Goal: Information Seeking & Learning: Find specific fact

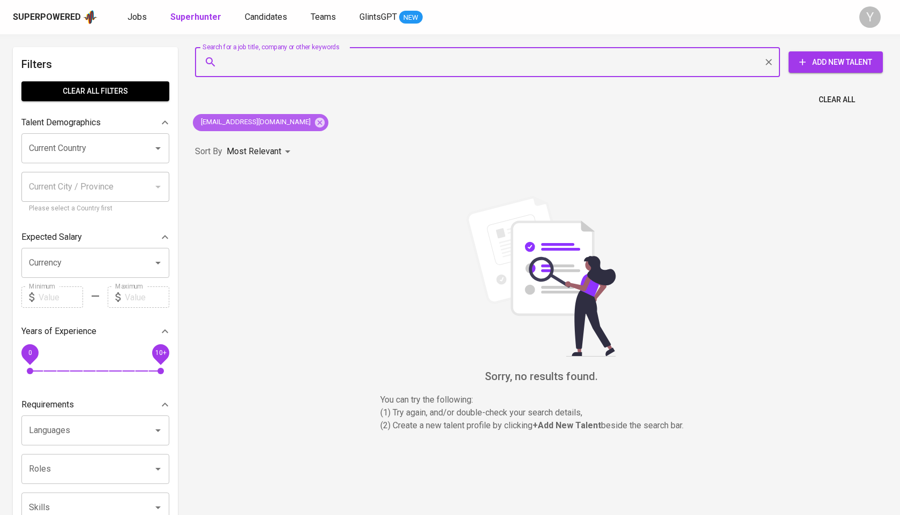
click at [314, 121] on icon at bounding box center [320, 123] width 12 height 12
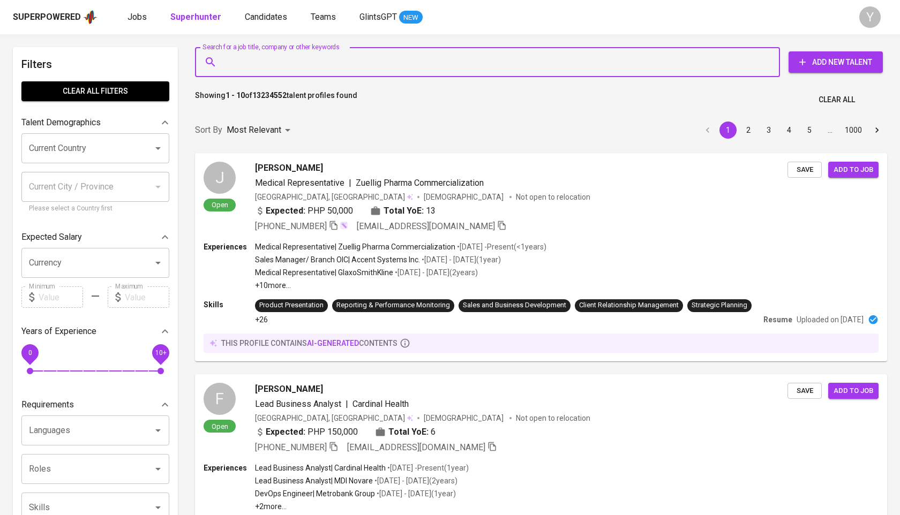
click at [314, 61] on input "Search for a job title, company or other keywords" at bounding box center [490, 62] width 538 height 20
paste input "[EMAIL_ADDRESS][DOMAIN_NAME]"
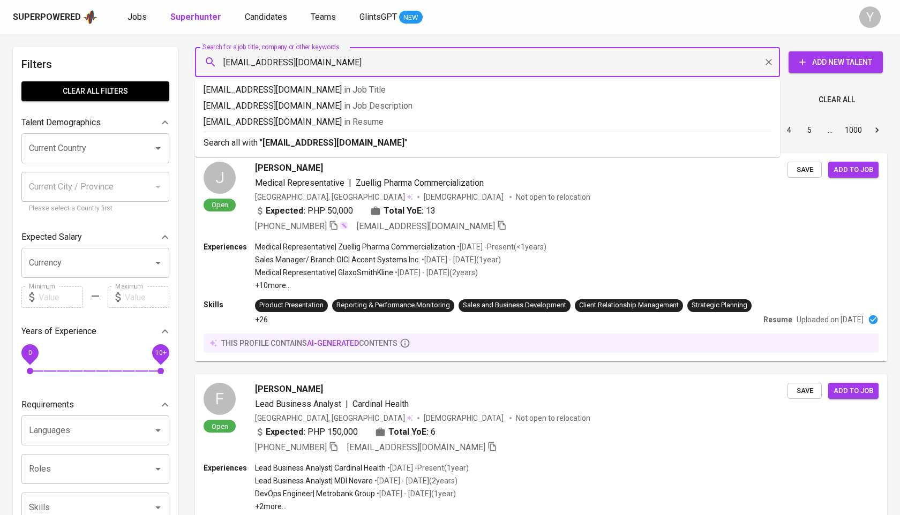
type input "[EMAIL_ADDRESS][DOMAIN_NAME]"
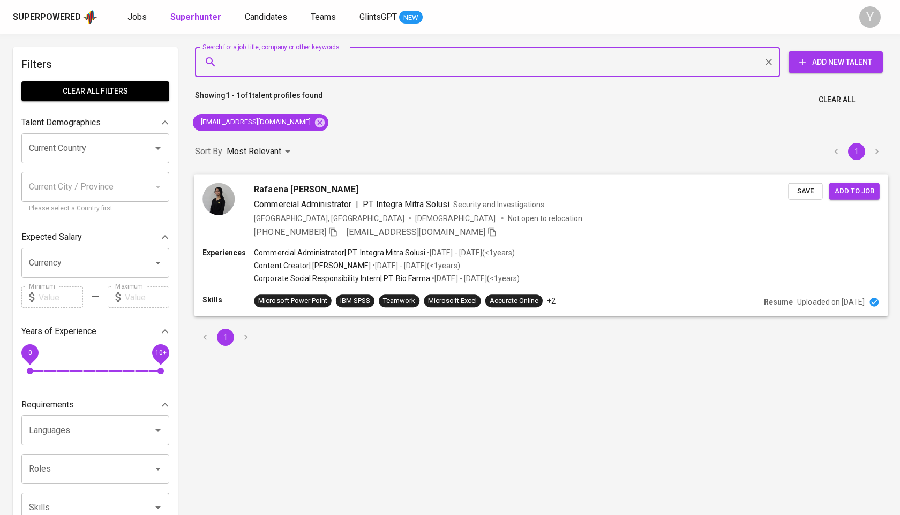
click at [338, 231] on icon "button" at bounding box center [333, 232] width 10 height 10
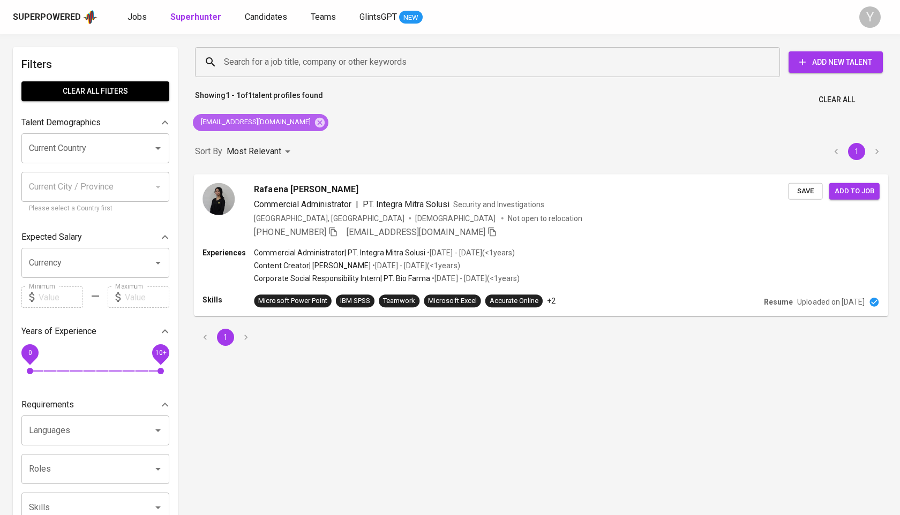
click at [303, 123] on div "[EMAIL_ADDRESS][DOMAIN_NAME]" at bounding box center [261, 122] width 136 height 17
click at [314, 123] on icon at bounding box center [320, 123] width 12 height 12
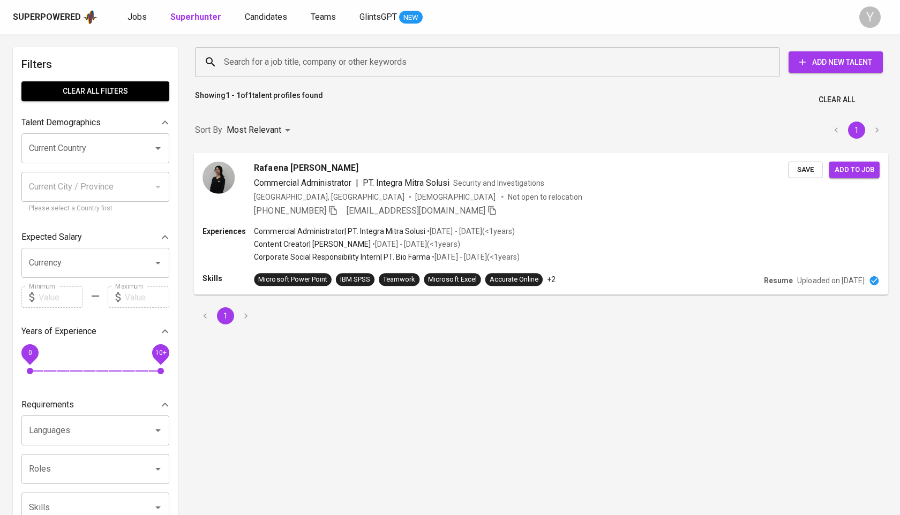
click at [306, 61] on input "Search for a job title, company or other keywords" at bounding box center [490, 62] width 538 height 20
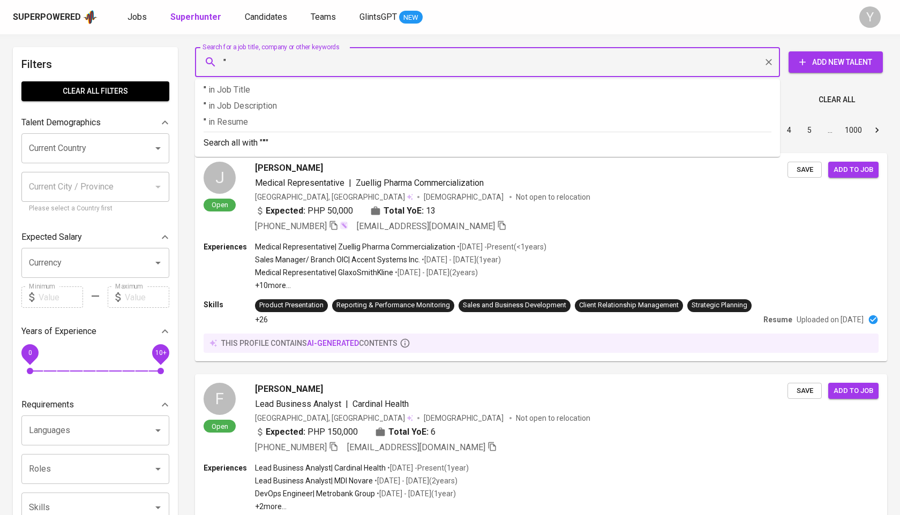
paste input "[PERSON_NAME]"
type input ""[PERSON_NAME]""
